Goal: Task Accomplishment & Management: Use online tool/utility

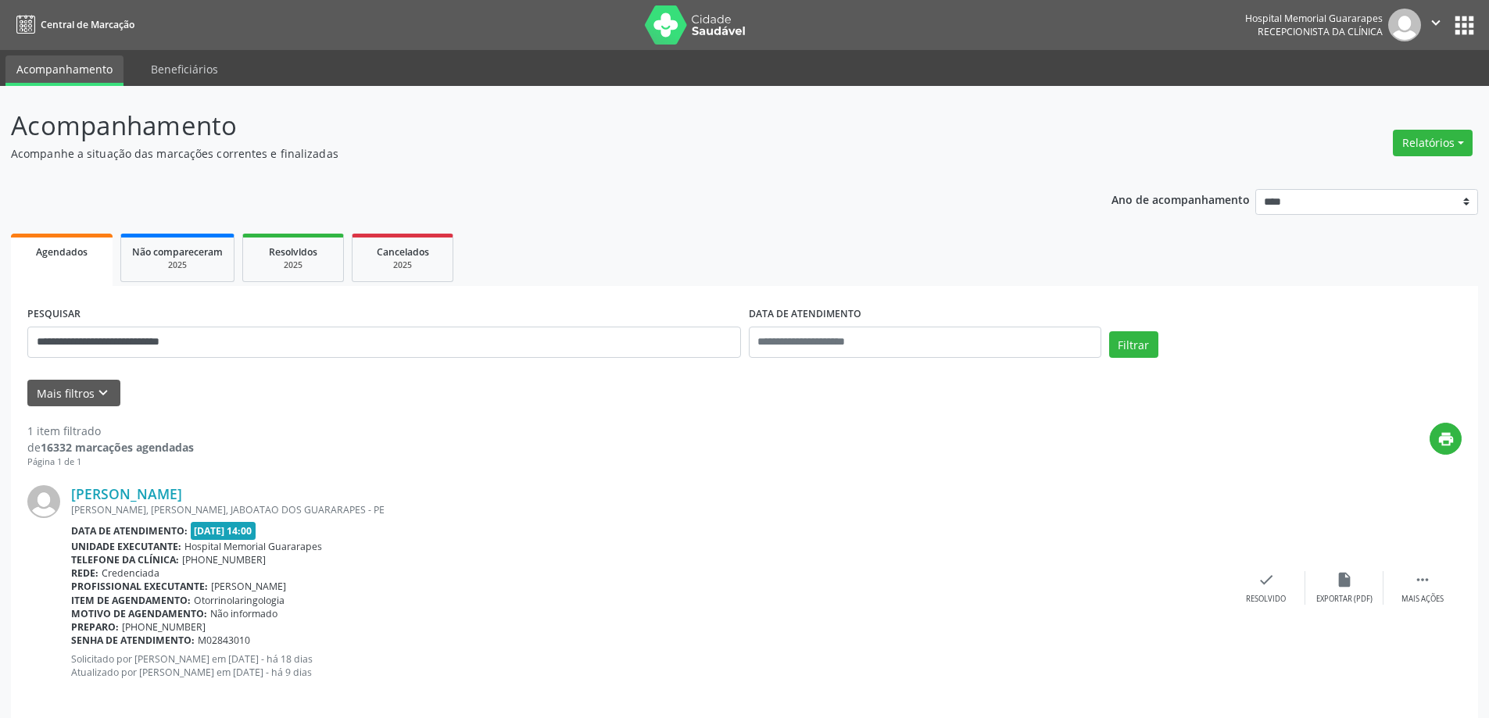
scroll to position [16, 0]
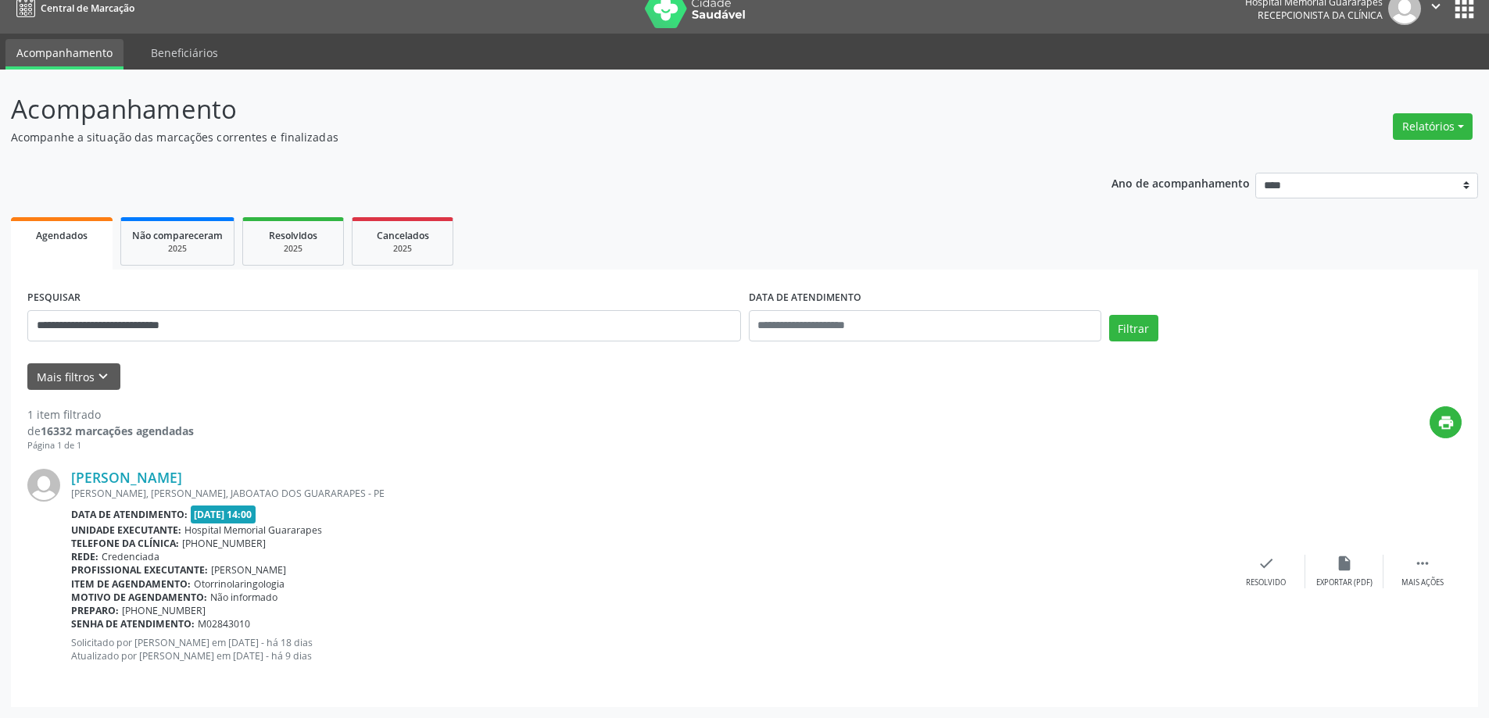
click at [608, 543] on div "Telefone da clínica: [PHONE_NUMBER]" at bounding box center [649, 543] width 1156 height 13
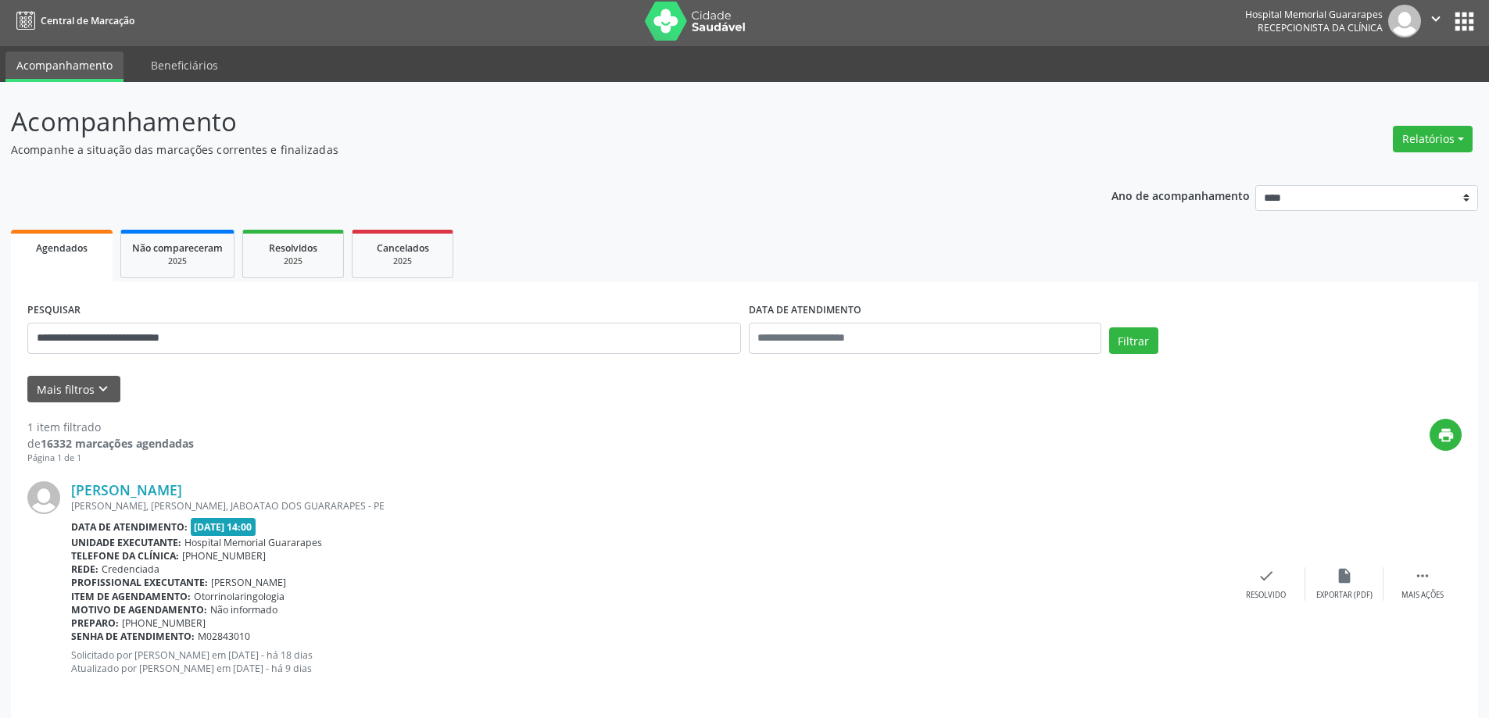
scroll to position [0, 0]
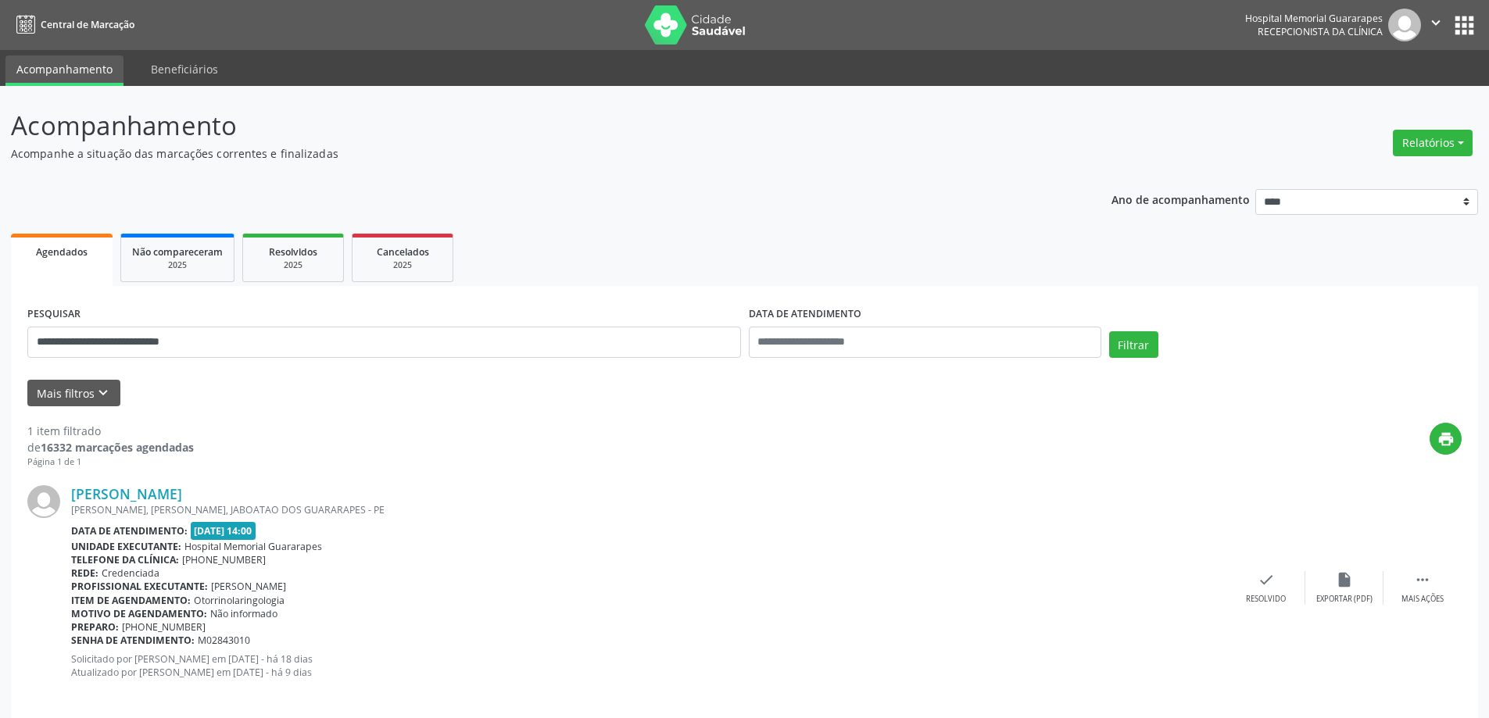
drag, startPoint x: 553, startPoint y: 581, endPoint x: 504, endPoint y: 528, distance: 71.9
click at [550, 573] on div "Fabiana Paula Oliveira da Silva HENRIQUE DIAS, MARCOS FREIRE, JABOATAO DOS GUAR…" at bounding box center [649, 587] width 1156 height 205
click at [1460, 140] on button "Relatórios" at bounding box center [1433, 143] width 80 height 27
click at [1341, 177] on link "Agendamentos" at bounding box center [1389, 177] width 168 height 22
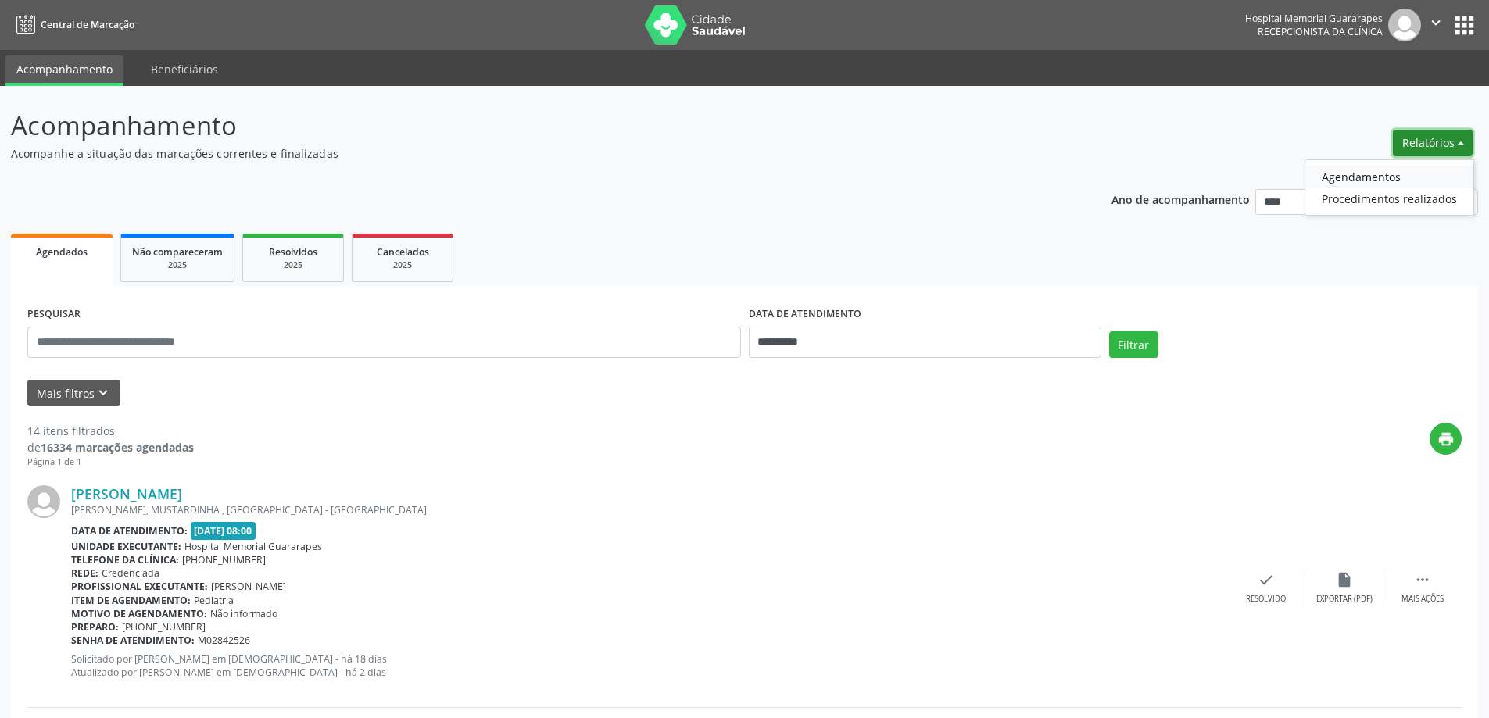
select select "*"
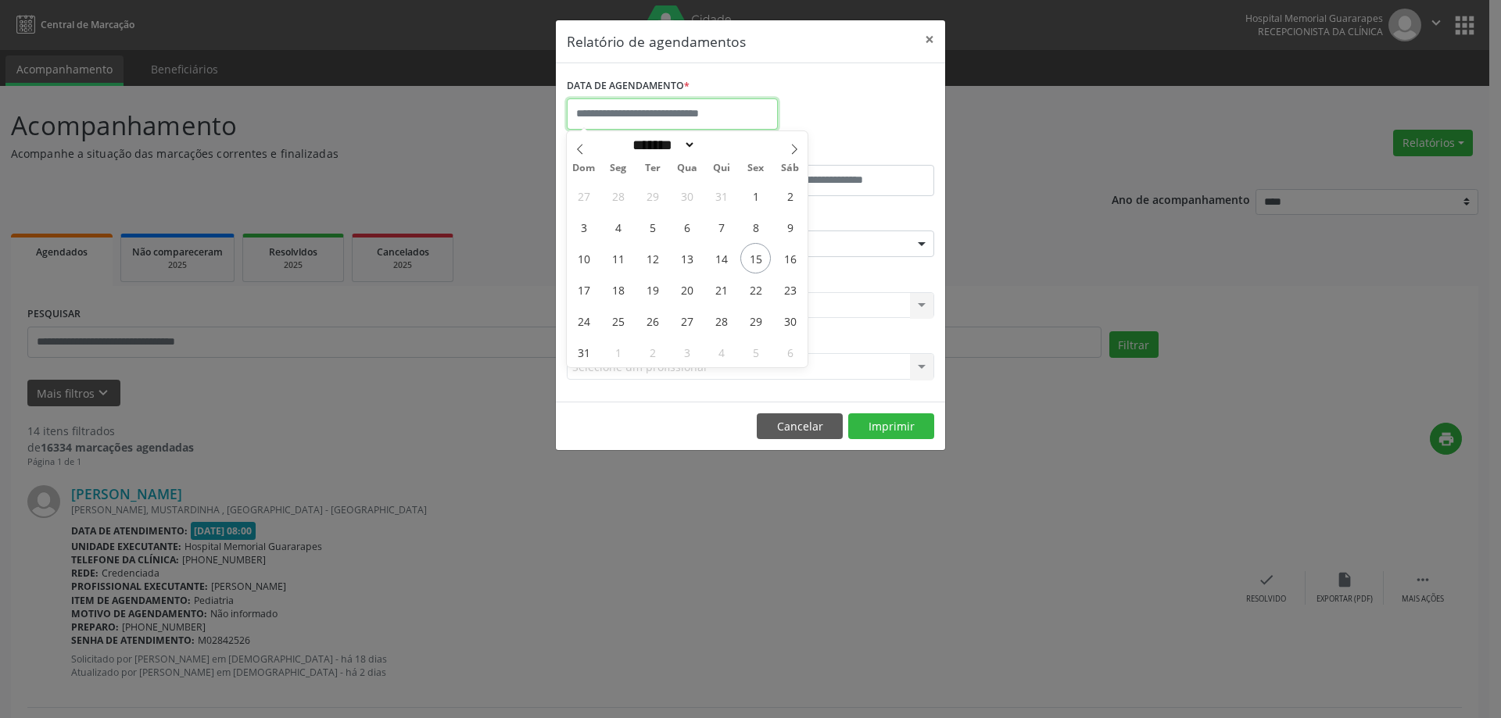
click at [615, 116] on input "text" at bounding box center [672, 113] width 211 height 31
click at [643, 288] on span "19" at bounding box center [652, 289] width 30 height 30
type input "**********"
click at [643, 288] on span "19" at bounding box center [652, 289] width 30 height 30
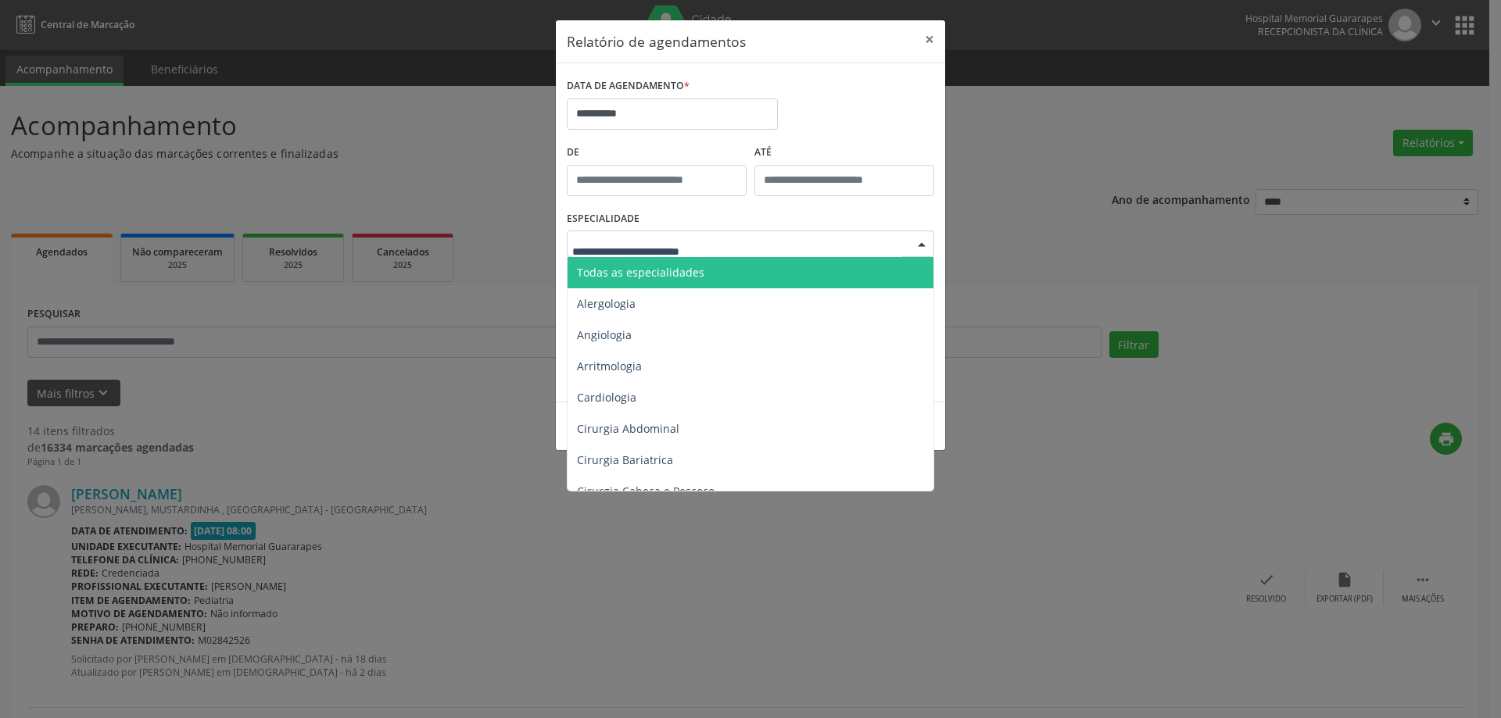
click at [660, 281] on span "Todas as especialidades" at bounding box center [751, 272] width 368 height 31
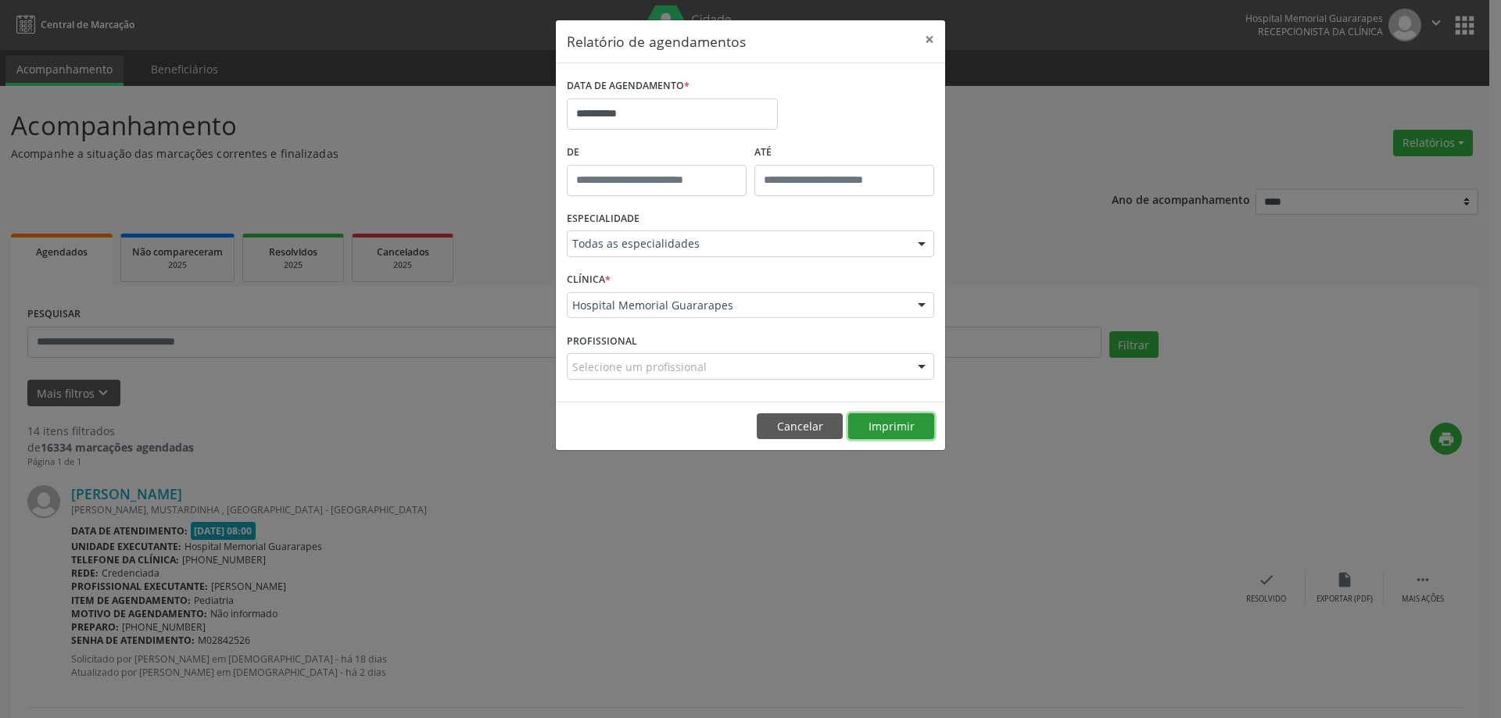
click at [902, 428] on button "Imprimir" at bounding box center [891, 426] width 86 height 27
